Goal: Information Seeking & Learning: Check status

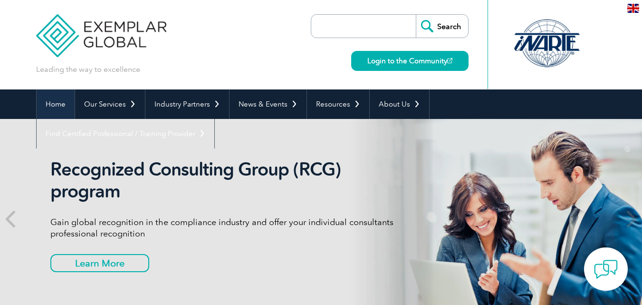
click at [58, 100] on link "Home" at bounding box center [56, 103] width 38 height 29
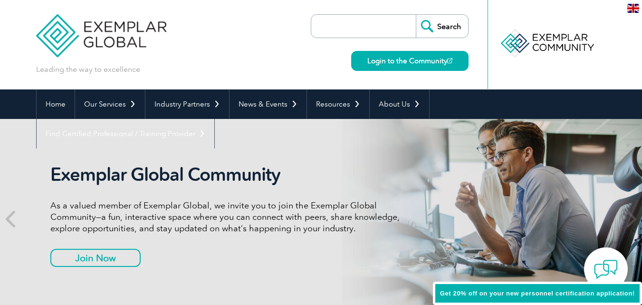
click at [535, 22] on div at bounding box center [547, 43] width 95 height 52
